Goal: Information Seeking & Learning: Learn about a topic

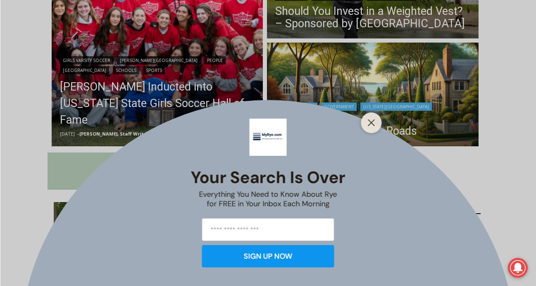
scroll to position [315, 0]
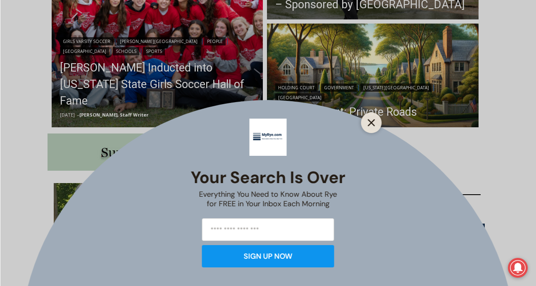
click at [376, 121] on button "Close" at bounding box center [372, 123] width 12 height 12
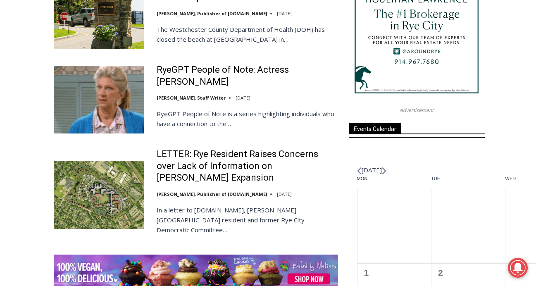
scroll to position [1067, 0]
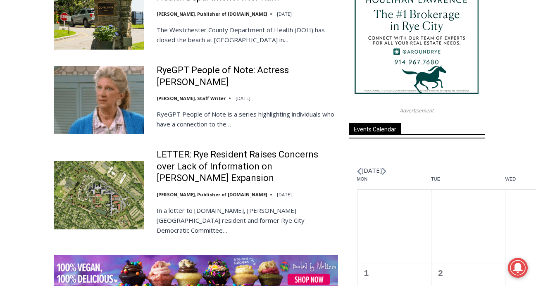
click at [137, 86] on img at bounding box center [99, 100] width 90 height 68
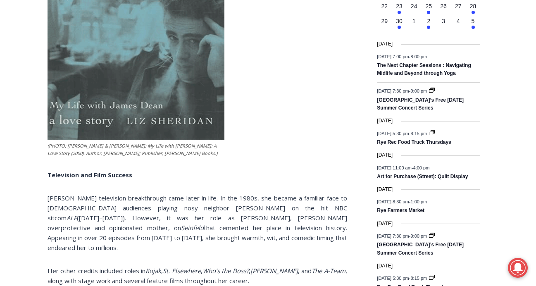
scroll to position [1058, 0]
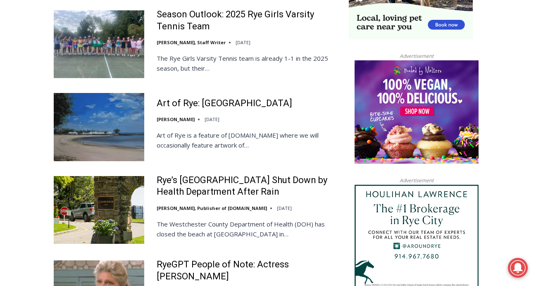
scroll to position [927, 0]
